Goal: Find specific page/section: Find specific page/section

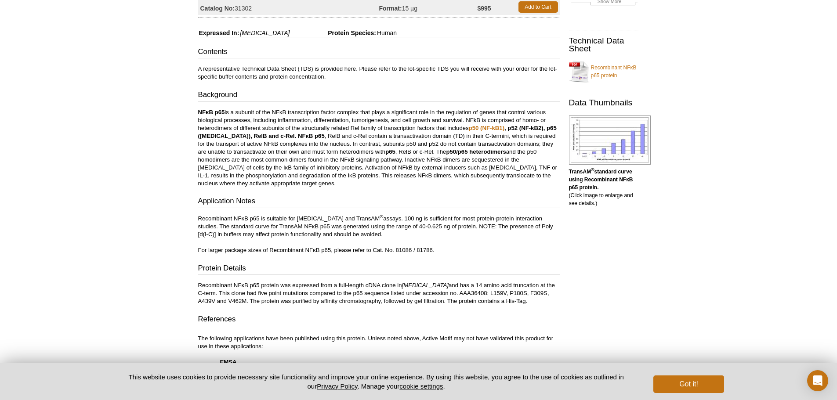
scroll to position [109, 0]
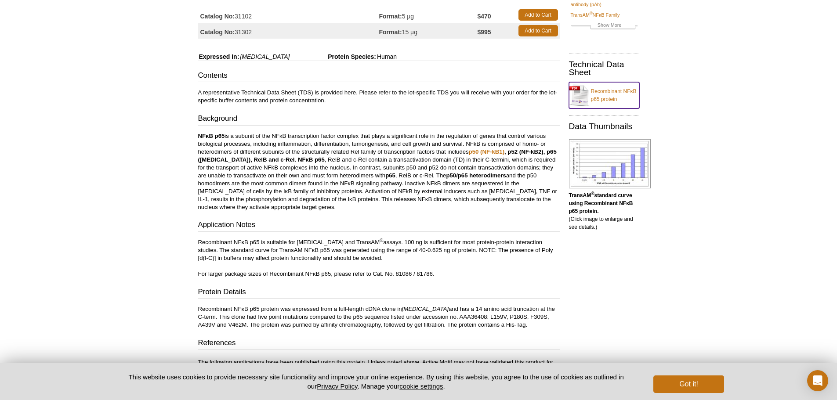
click at [618, 90] on link "Recombinant NFκB p65 protein" at bounding box center [604, 95] width 70 height 26
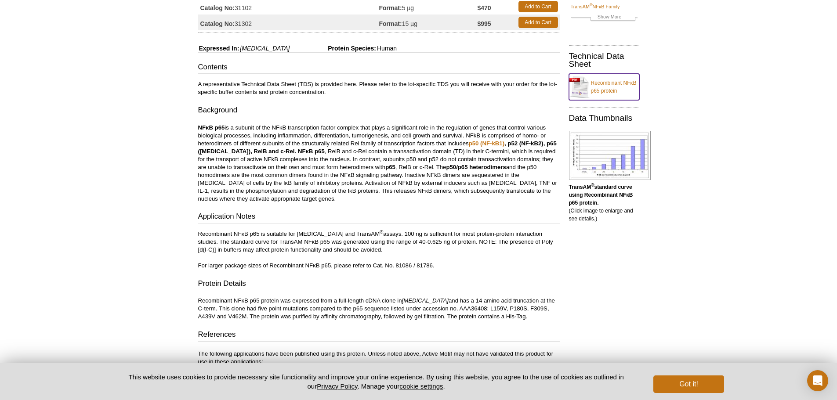
scroll to position [176, 0]
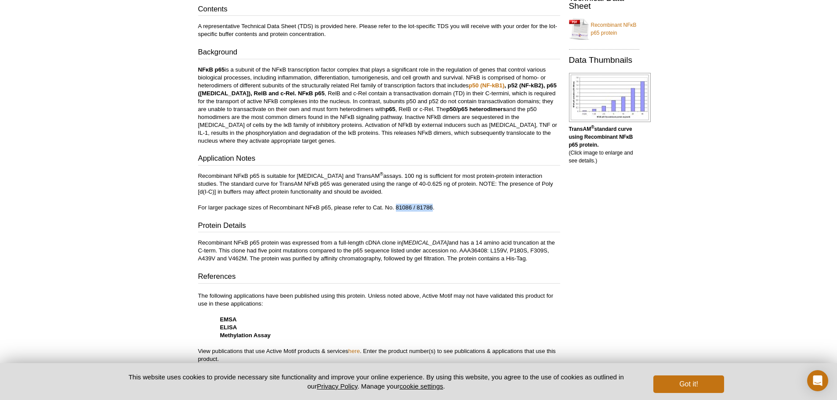
drag, startPoint x: 396, startPoint y: 206, endPoint x: 433, endPoint y: 207, distance: 37.8
click at [433, 207] on p "Recombinant NFκB p65 is suitable for [MEDICAL_DATA] and TransAM ® assays. 100 n…" at bounding box center [379, 192] width 362 height 40
copy p "81086 / 81786"
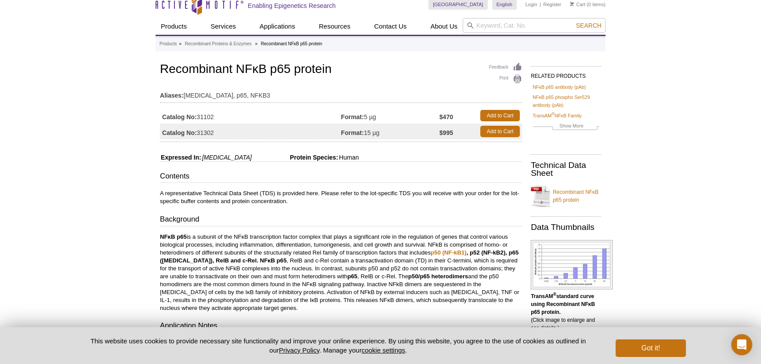
scroll to position [0, 0]
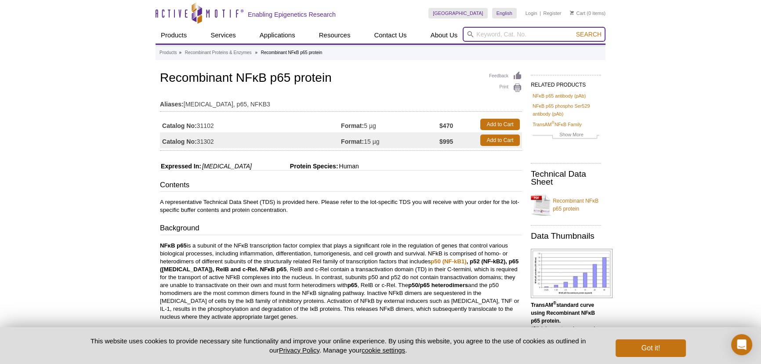
click at [481, 34] on input "search" at bounding box center [534, 34] width 143 height 15
paste input "81086 / 81786"
type input "81086 / 81786"
click at [574, 30] on button "Search" at bounding box center [589, 34] width 31 height 8
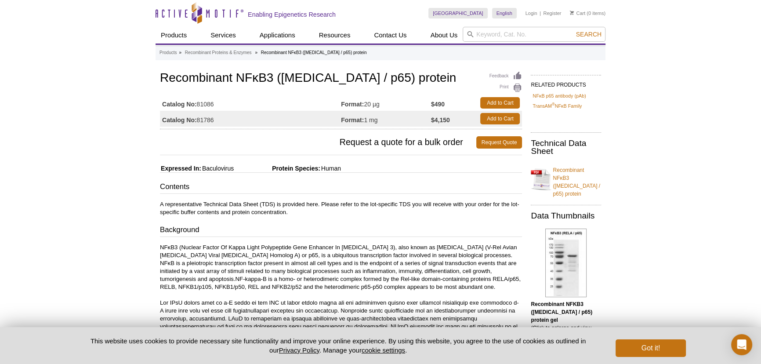
scroll to position [40, 0]
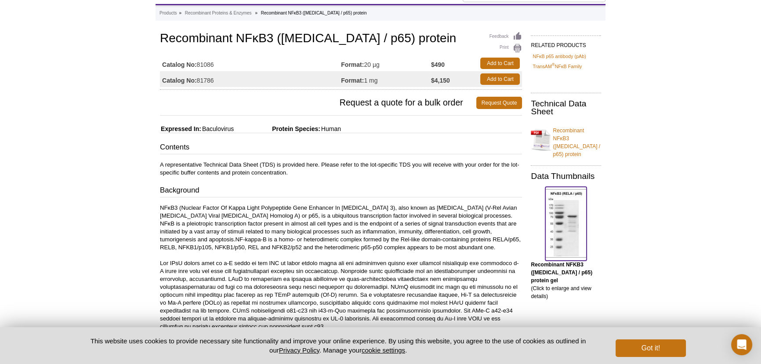
click at [567, 204] on img at bounding box center [565, 223] width 41 height 69
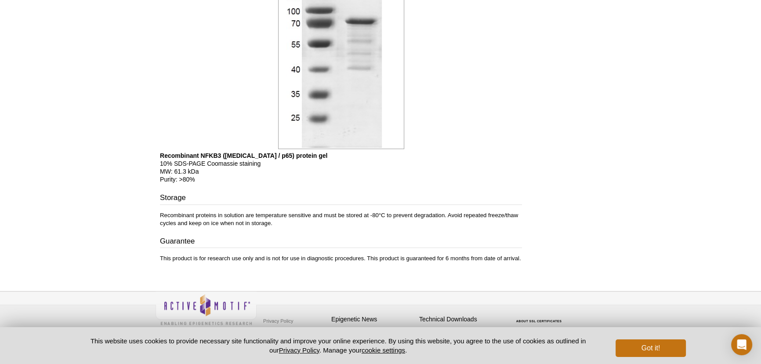
scroll to position [555, 0]
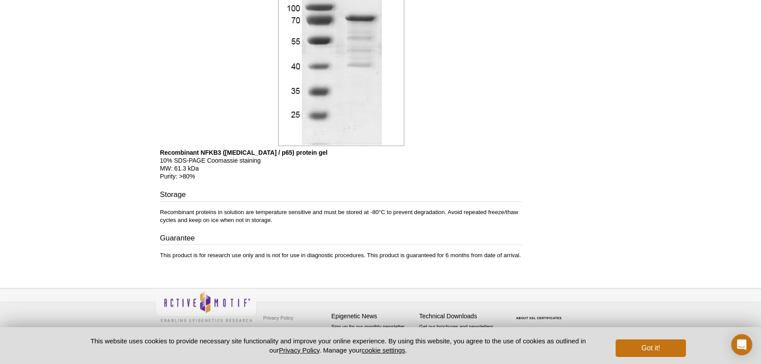
scroll to position [40, 0]
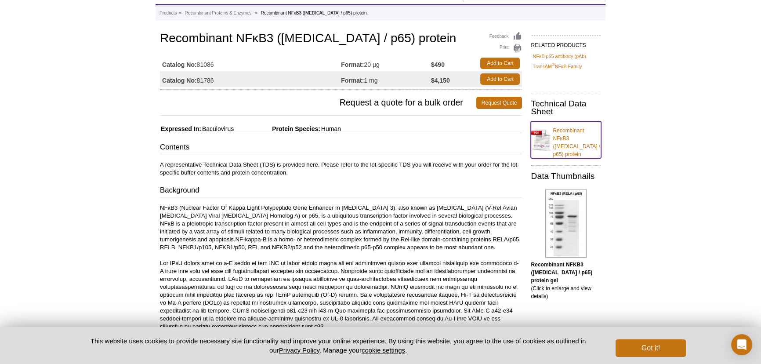
click at [580, 138] on link "Recombinant NFκB3 (RELA / p65) protein" at bounding box center [566, 139] width 70 height 37
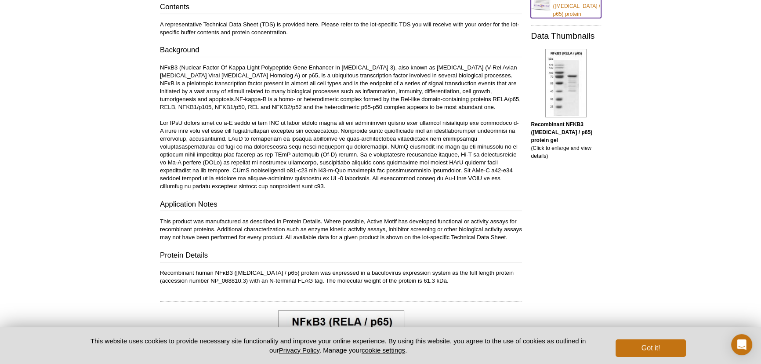
scroll to position [200, 0]
